Goal: Find contact information: Find contact information

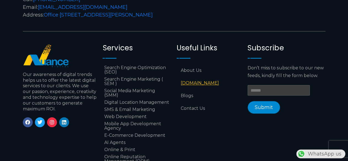
scroll to position [2306, 0]
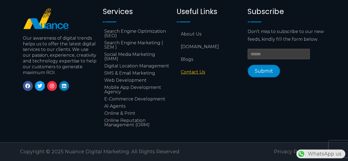
click at [200, 66] on link "Contact Us" at bounding box center [209, 72] width 65 height 13
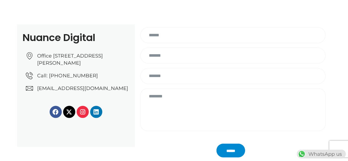
scroll to position [79, 0]
click at [78, 92] on span "[EMAIL_ADDRESS][DOMAIN_NAME]" at bounding box center [82, 88] width 92 height 7
click at [80, 92] on span "[EMAIL_ADDRESS][DOMAIN_NAME]" at bounding box center [82, 88] width 92 height 7
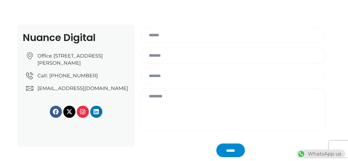
click at [80, 92] on span "[EMAIL_ADDRESS][DOMAIN_NAME]" at bounding box center [82, 88] width 92 height 7
drag, startPoint x: 129, startPoint y: 95, endPoint x: 36, endPoint y: 97, distance: 93.0
click at [36, 97] on div "Nuance Digital Office No: 31، Al Malki Business Center, New Al Mirqab, Jawaan S…" at bounding box center [75, 85] width 117 height 122
copy span "[EMAIL_ADDRESS][DOMAIN_NAME]"
